Goal: Find specific page/section: Find specific page/section

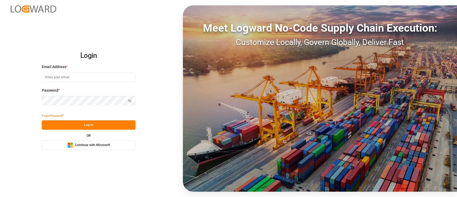
click at [95, 143] on span "Continue with Microsoft" at bounding box center [92, 145] width 35 height 5
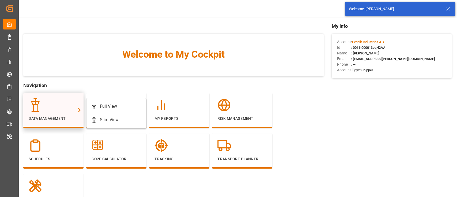
click at [56, 100] on div at bounding box center [54, 104] width 50 height 13
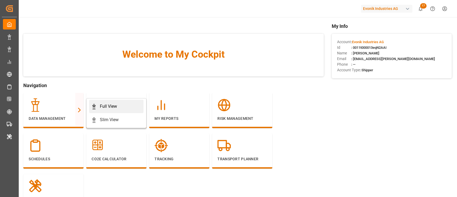
click at [97, 102] on link "Full View" at bounding box center [116, 106] width 54 height 13
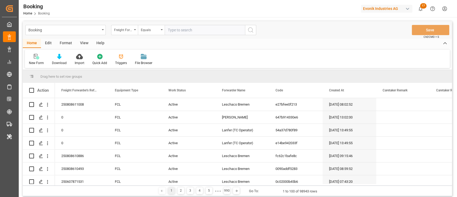
click at [65, 42] on div "Format" at bounding box center [66, 43] width 20 height 9
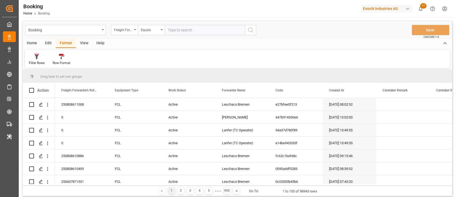
click at [33, 59] on div at bounding box center [37, 57] width 16 height 6
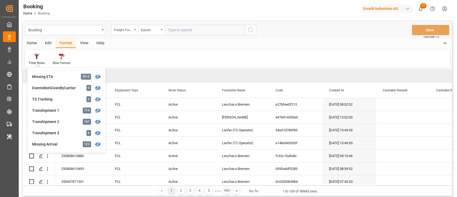
scroll to position [178, 0]
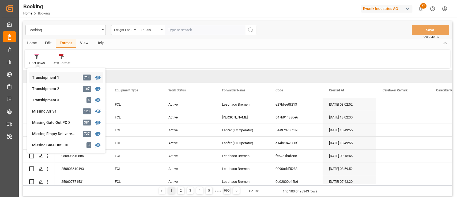
click at [50, 81] on div "Booking Freight Forwarder's Reference No. Equals Save Ctrl/CMD + S Home Edit Fo…" at bounding box center [237, 108] width 429 height 175
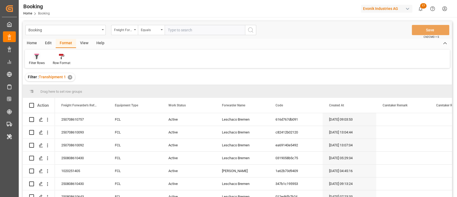
click at [38, 63] on div "Filter Rows" at bounding box center [37, 63] width 16 height 5
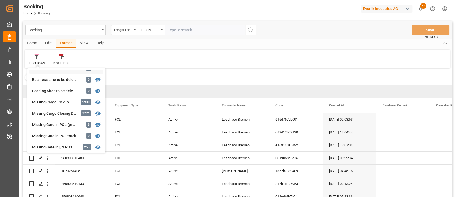
scroll to position [143, 0]
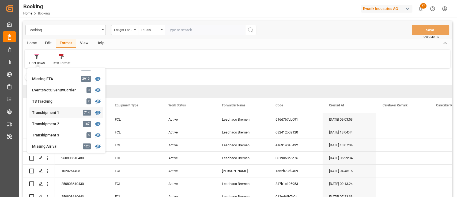
click at [68, 111] on div "Transhipment 1" at bounding box center [55, 113] width 47 height 6
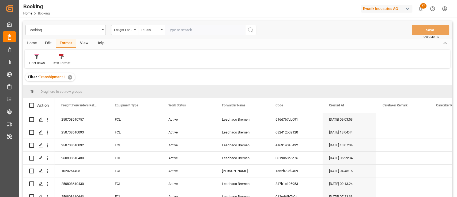
click at [84, 41] on div "View" at bounding box center [84, 43] width 16 height 9
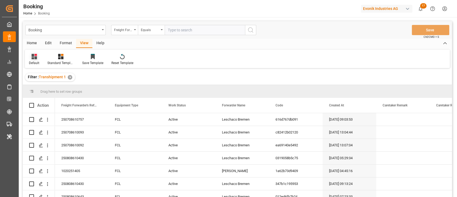
click at [35, 57] on icon at bounding box center [34, 56] width 5 height 5
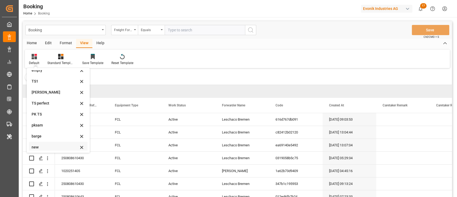
scroll to position [106, 0]
click at [43, 131] on div "main" at bounding box center [55, 134] width 47 height 6
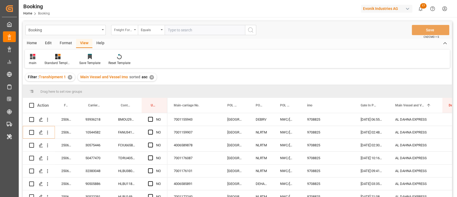
click at [114, 32] on div "Freight Forwarder's Reference No." at bounding box center [124, 30] width 27 height 10
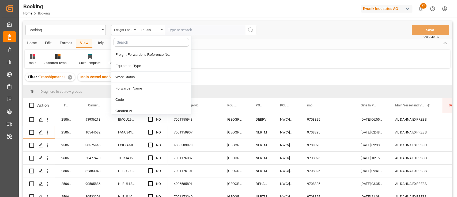
click at [125, 42] on input "text" at bounding box center [152, 42] width 76 height 9
click at [138, 42] on input "text" at bounding box center [152, 42] width 76 height 9
type input "carr"
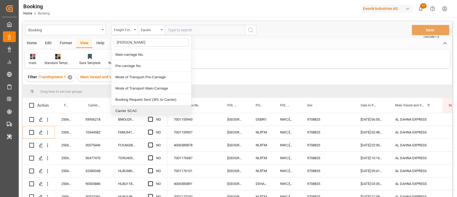
click at [128, 112] on div "Carrier SCAC" at bounding box center [151, 110] width 80 height 11
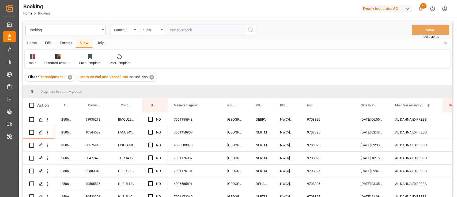
click at [183, 28] on input "text" at bounding box center [205, 30] width 80 height 10
type input "hlcu"
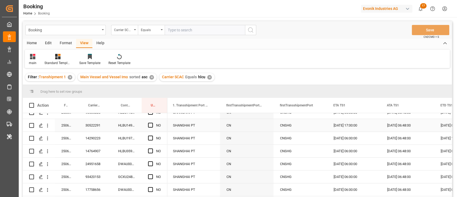
scroll to position [178, 0]
